Goal: Transaction & Acquisition: Purchase product/service

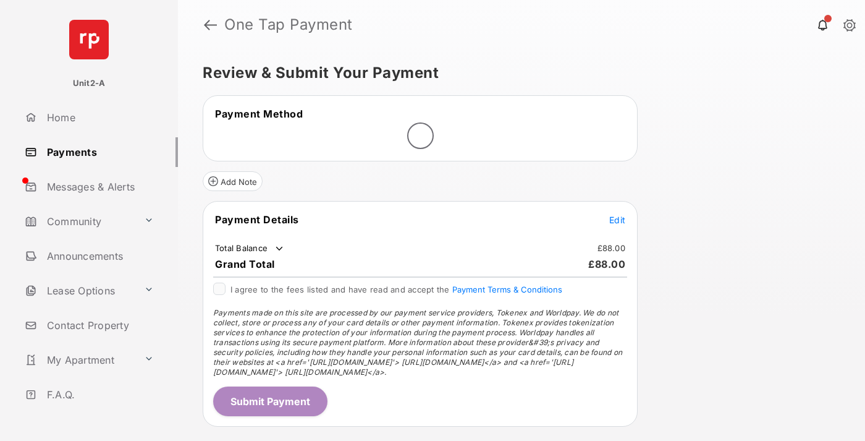
click at [617, 219] on span "Edit" at bounding box center [617, 219] width 16 height 11
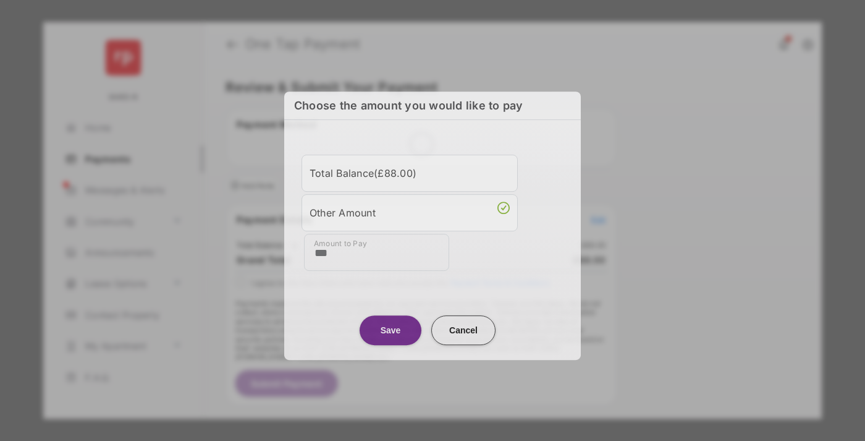
type input "***"
click at [391, 328] on button "Save" at bounding box center [391, 330] width 62 height 30
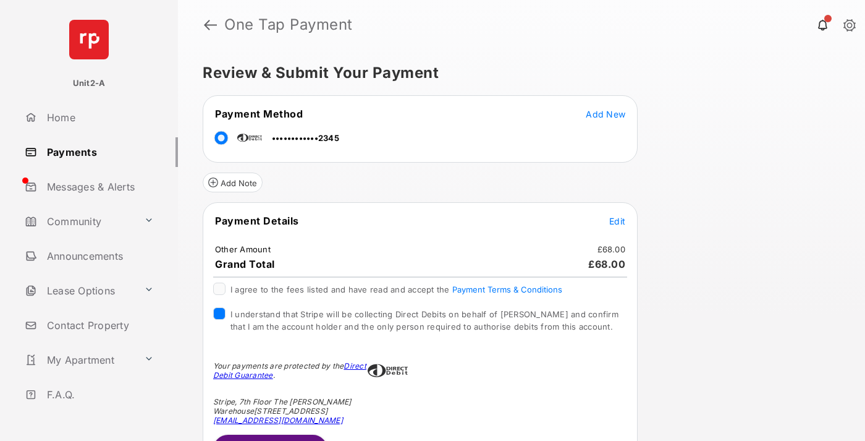
click at [269, 437] on button "Submit Payment" at bounding box center [270, 450] width 114 height 30
